Goal: Task Accomplishment & Management: Use online tool/utility

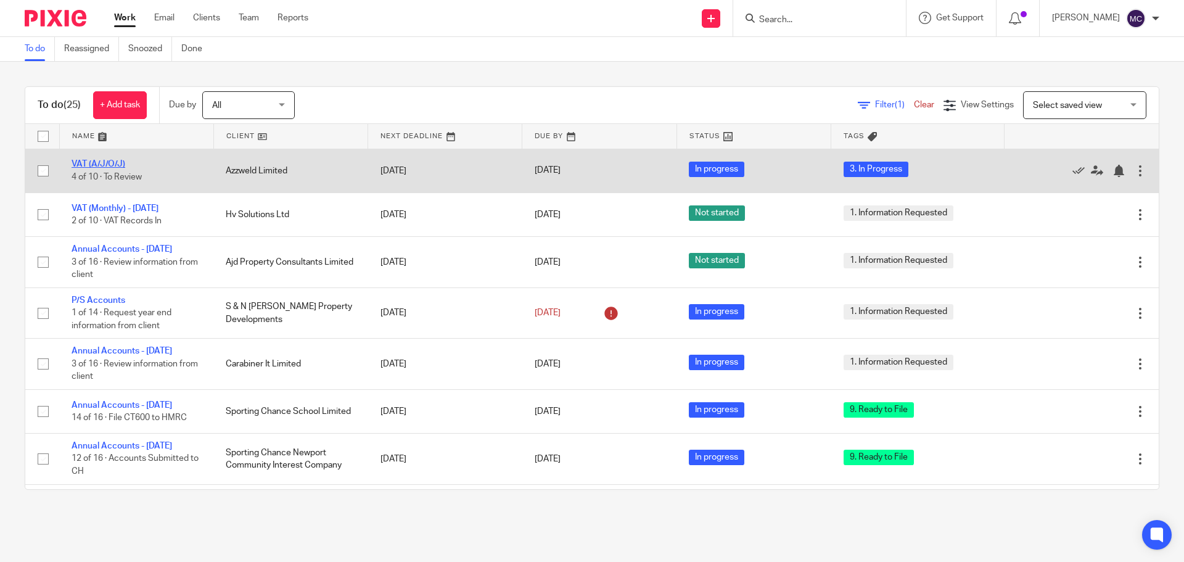
click at [101, 163] on link "VAT (A/J/O/J)" at bounding box center [99, 164] width 54 height 9
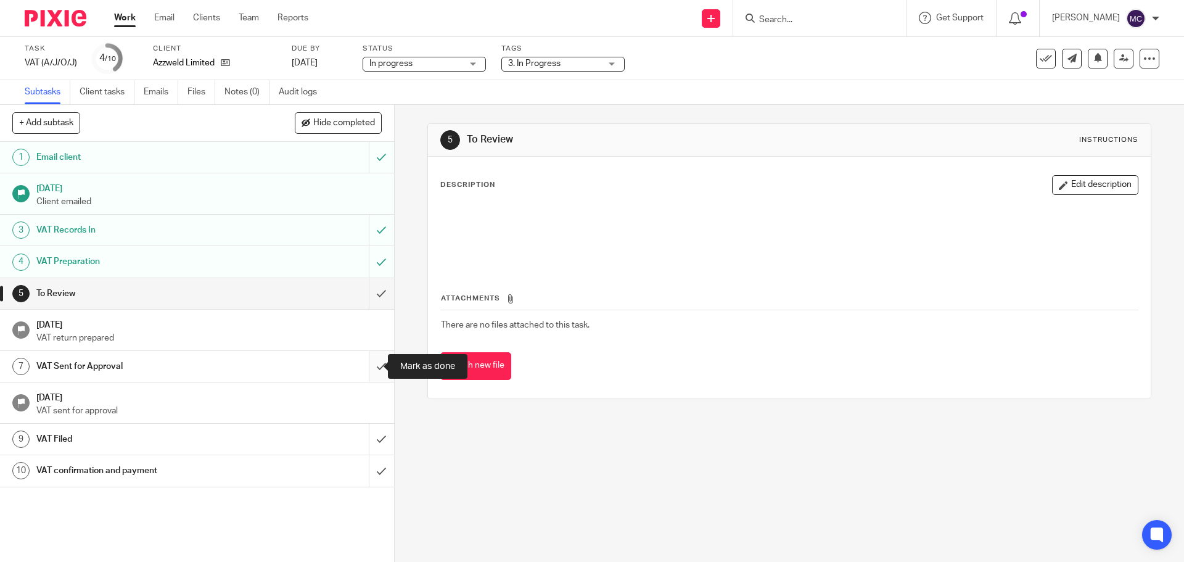
click at [371, 361] on input "submit" at bounding box center [197, 366] width 394 height 31
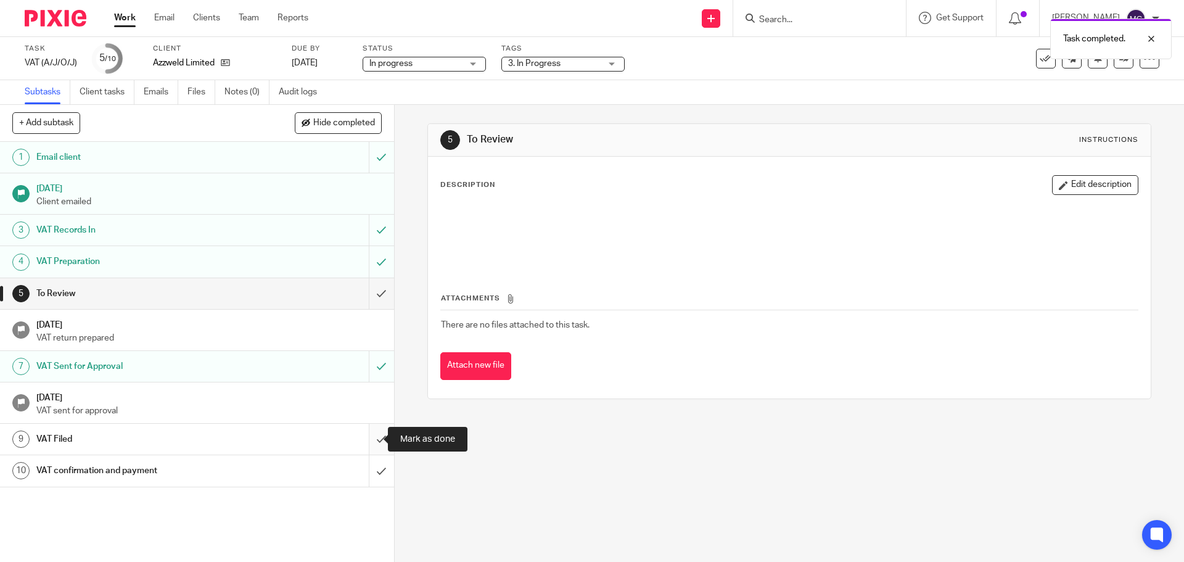
click at [372, 435] on input "submit" at bounding box center [197, 439] width 394 height 31
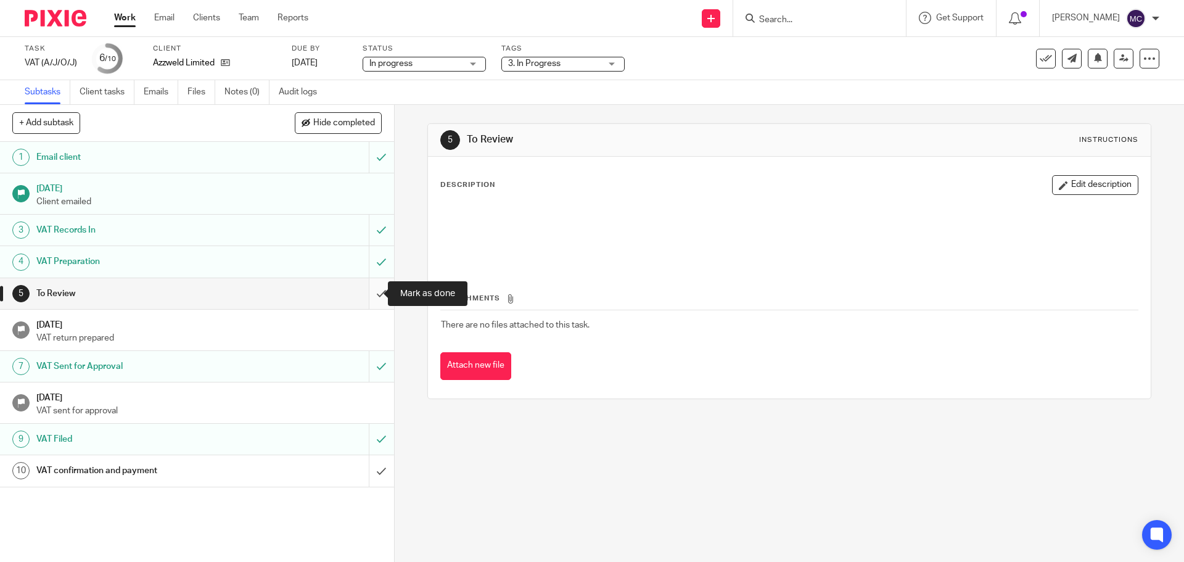
click at [370, 292] on input "submit" at bounding box center [197, 293] width 394 height 31
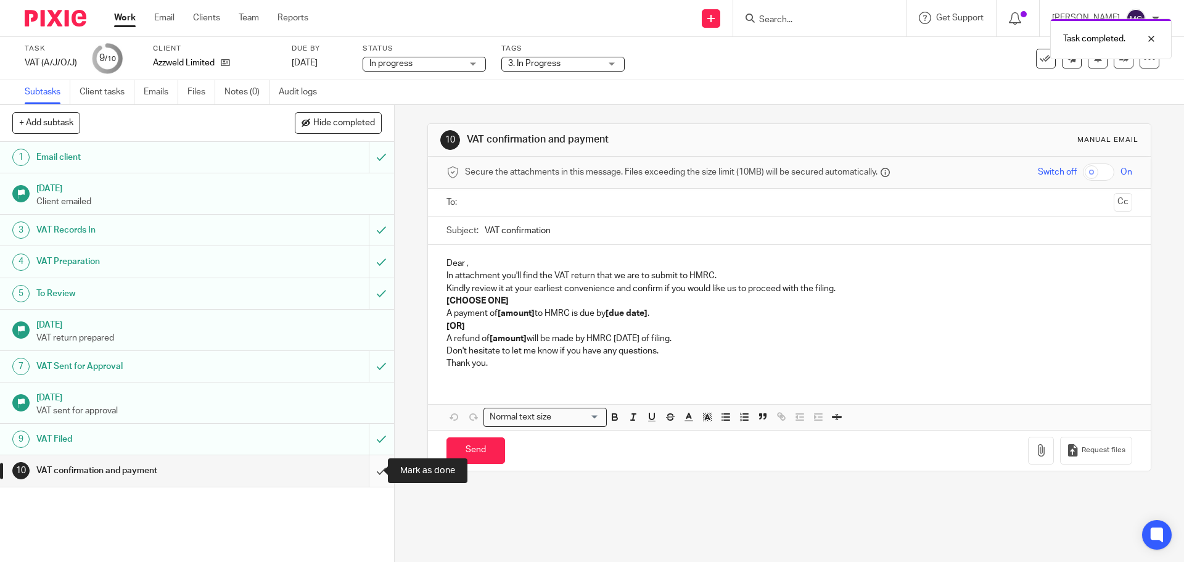
click at [368, 465] on input "submit" at bounding box center [197, 470] width 394 height 31
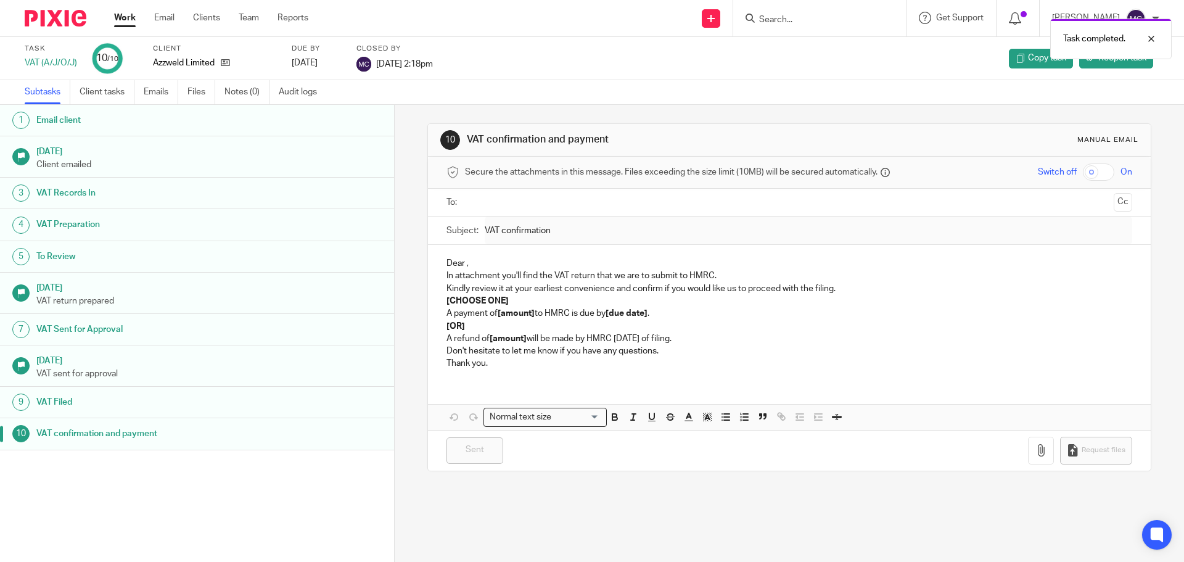
click at [126, 15] on link "Work" at bounding box center [125, 18] width 22 height 12
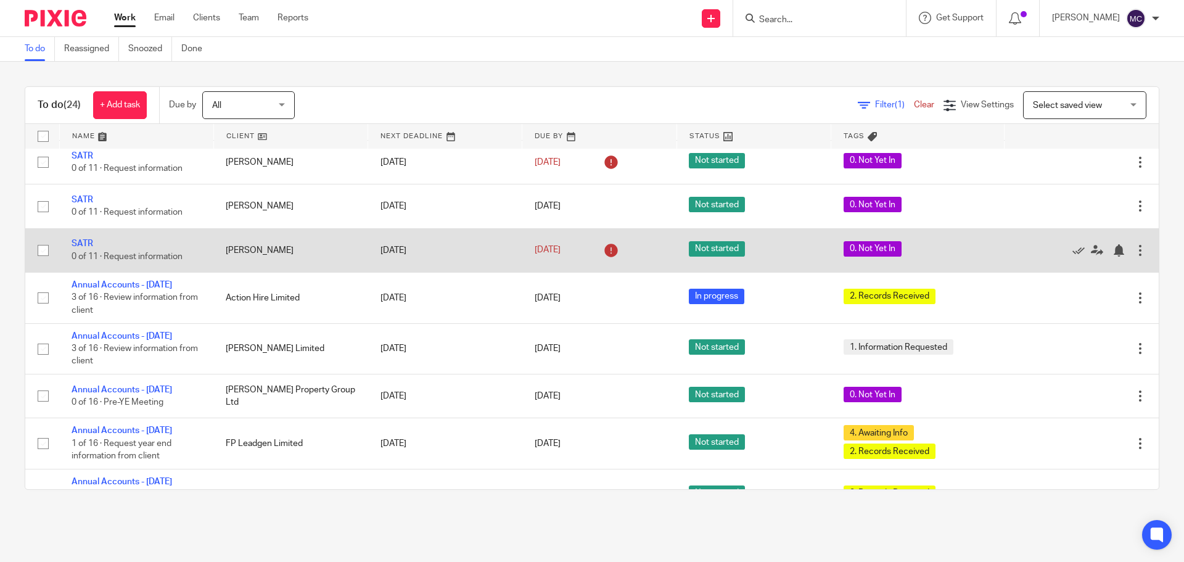
scroll to position [797, 0]
